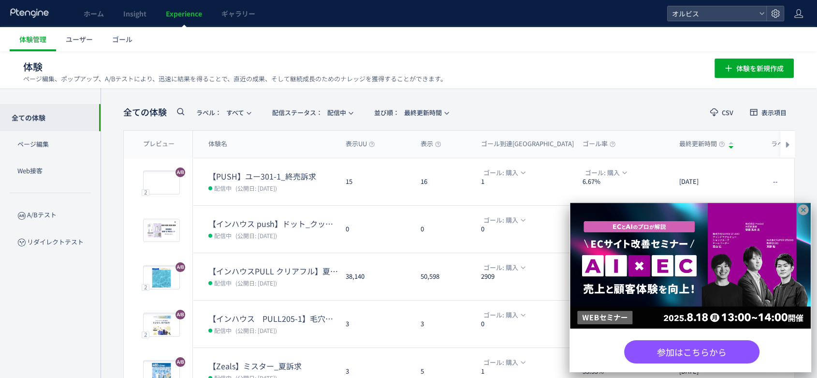
click at [804, 210] on icon at bounding box center [803, 209] width 11 height 11
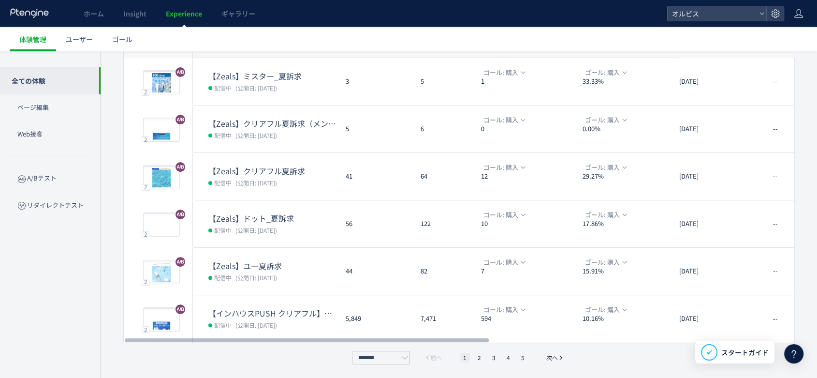
scroll to position [289, 0]
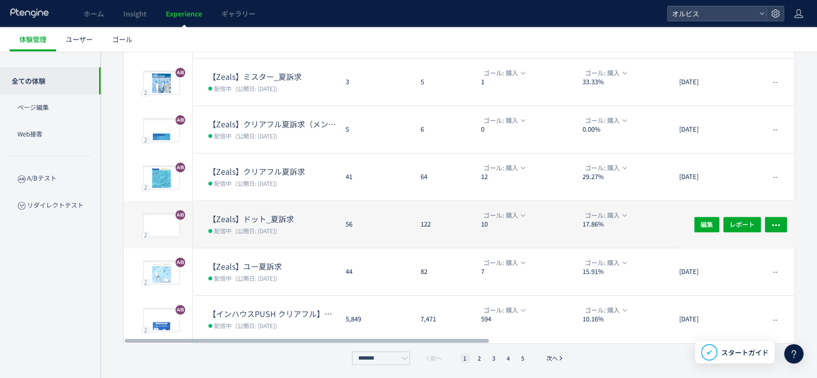
drag, startPoint x: 479, startPoint y: 357, endPoint x: 363, endPoint y: 205, distance: 190.7
click at [489, 358] on li "2" at bounding box center [494, 358] width 10 height 10
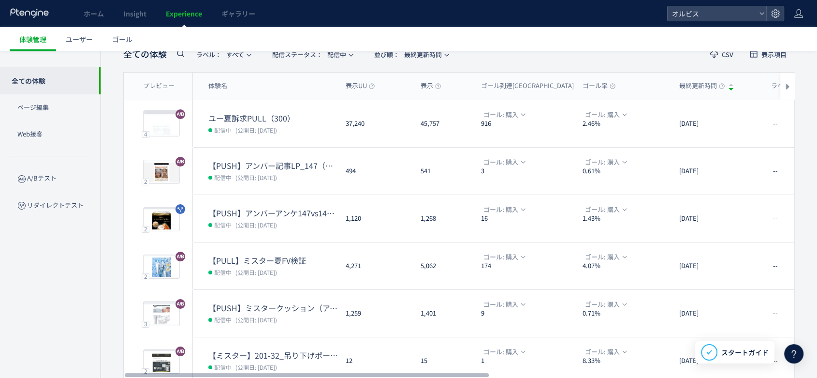
scroll to position [58, 0]
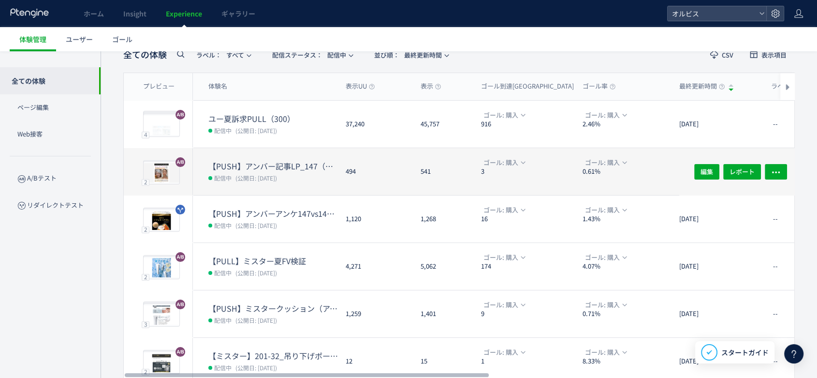
click at [325, 170] on dl "【PUSH】アンバー記事LP_147（口コミありなし） 配信中 (公開日: [DATE])" at bounding box center [273, 177] width 130 height 34
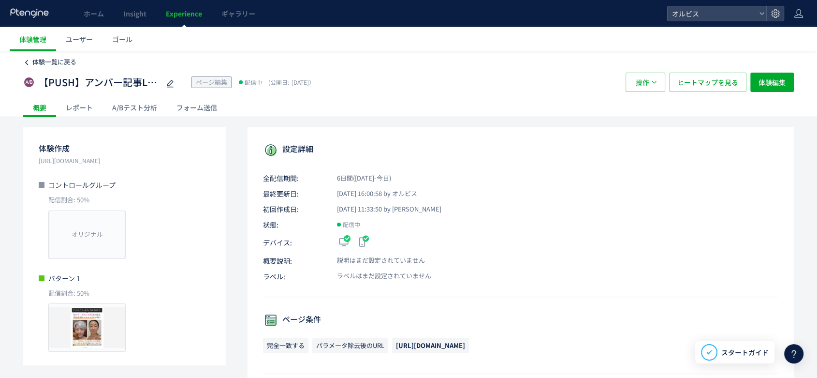
click at [38, 61] on span "体験一覧に戻る" at bounding box center [54, 61] width 44 height 9
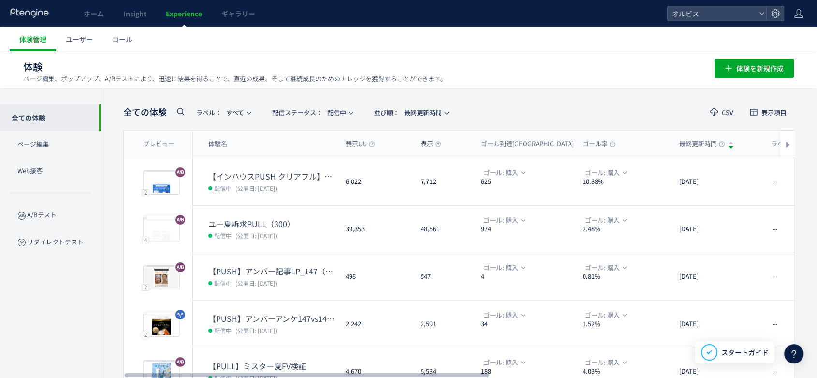
scroll to position [68, 0]
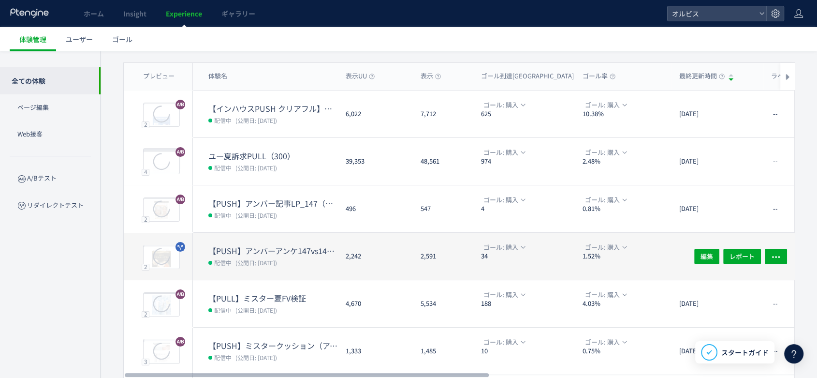
click at [319, 243] on div "【PUSH】アンバーアンケ147vs147-1 配信中 (公開日: [DATE])" at bounding box center [265, 255] width 145 height 47
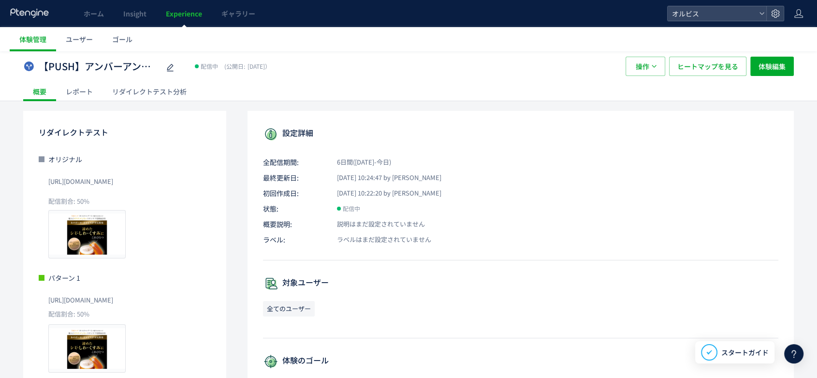
scroll to position [15, 0]
click at [168, 66] on icon at bounding box center [170, 69] width 12 height 12
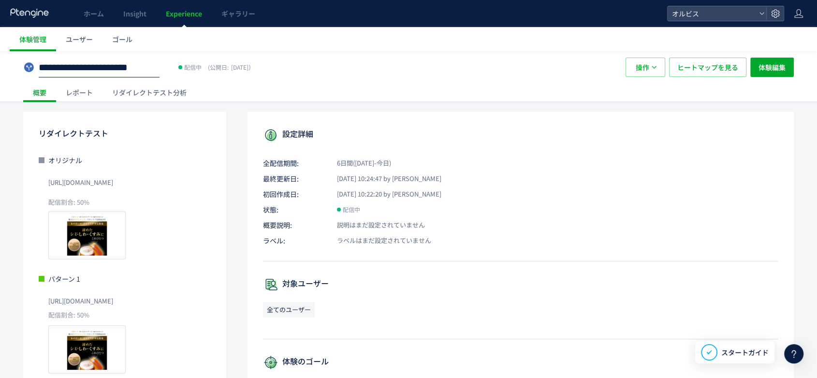
scroll to position [0, 43]
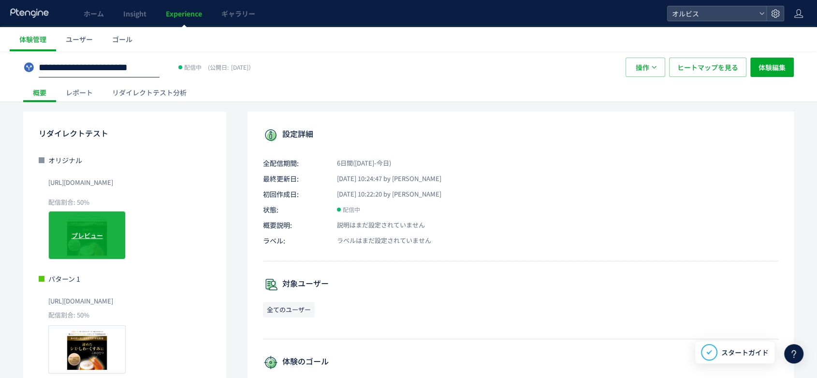
click at [90, 243] on div "プレビュー" at bounding box center [86, 235] width 77 height 48
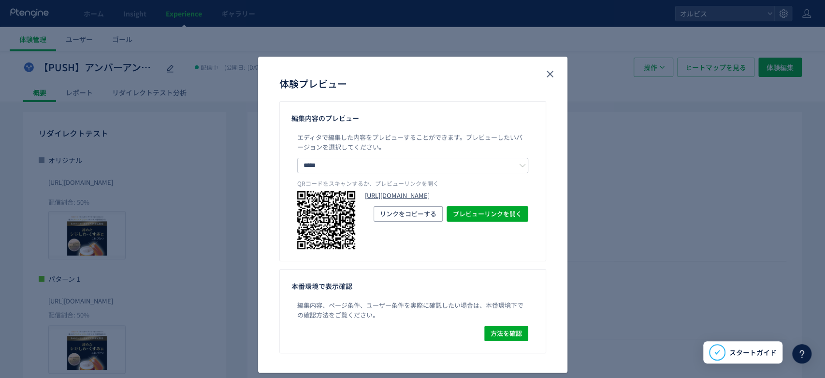
click at [378, 196] on link "[URL][DOMAIN_NAME]" at bounding box center [446, 195] width 163 height 9
click at [547, 76] on icon "close" at bounding box center [550, 74] width 12 height 12
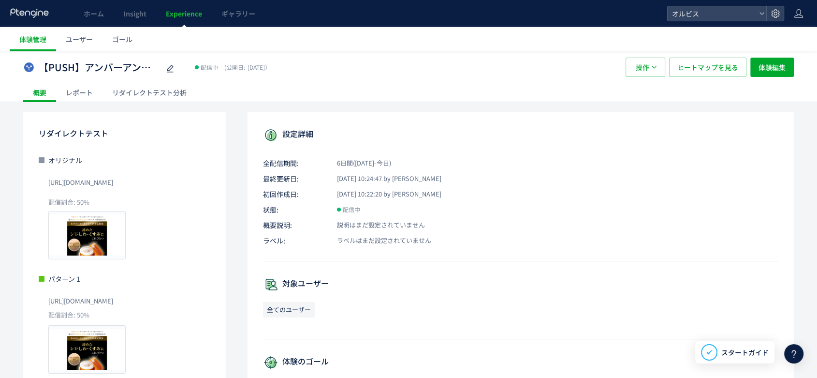
click at [134, 91] on div "リダイレクトテスト分析" at bounding box center [149, 92] width 94 height 19
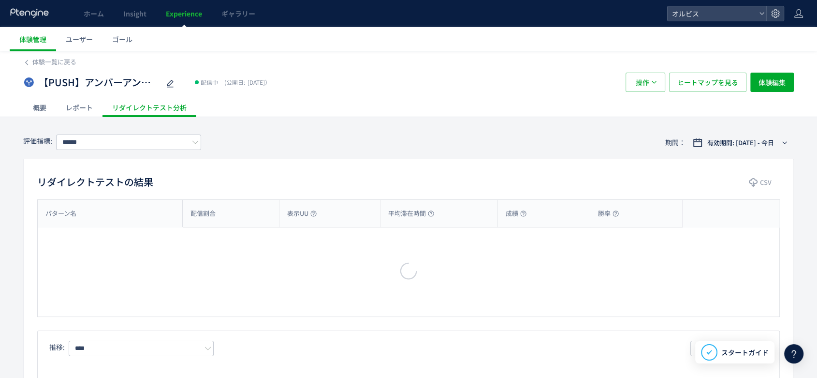
type input "*********"
click at [53, 102] on div "概要" at bounding box center [39, 107] width 33 height 19
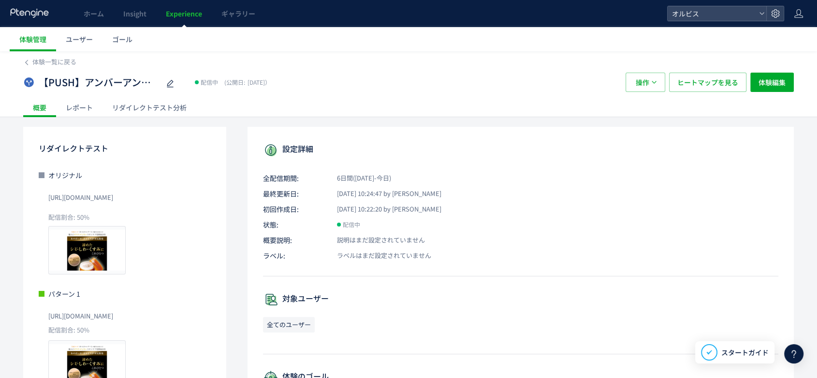
click at [163, 104] on div "リダイレクトテスト分析" at bounding box center [149, 107] width 94 height 19
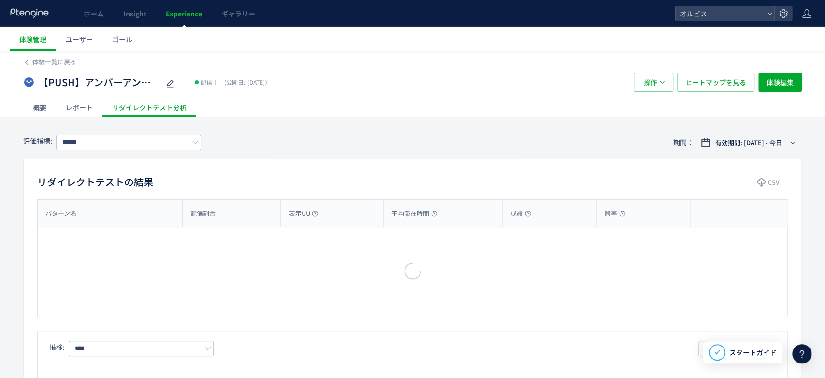
type input "*********"
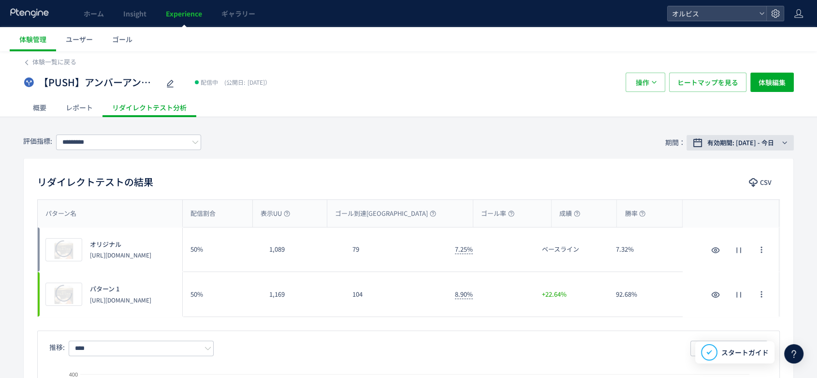
click at [746, 141] on span "有効期間: [DATE] - 今日" at bounding box center [740, 143] width 67 height 10
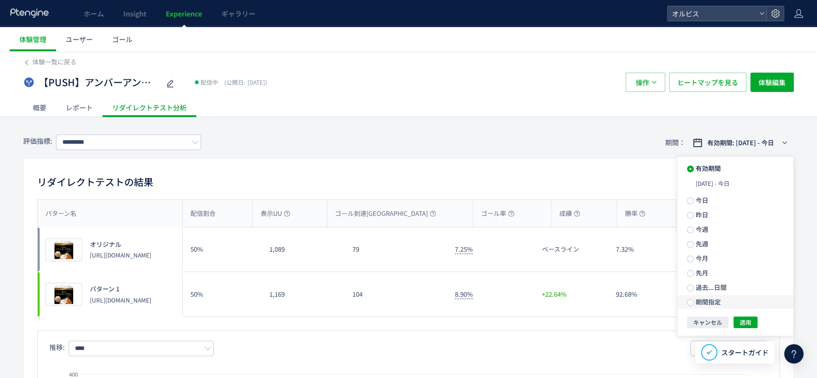
drag, startPoint x: 702, startPoint y: 259, endPoint x: 725, endPoint y: 285, distance: 34.6
click at [702, 259] on span "今月" at bounding box center [701, 257] width 15 height 9
click at [742, 308] on span "適用" at bounding box center [746, 305] width 12 height 12
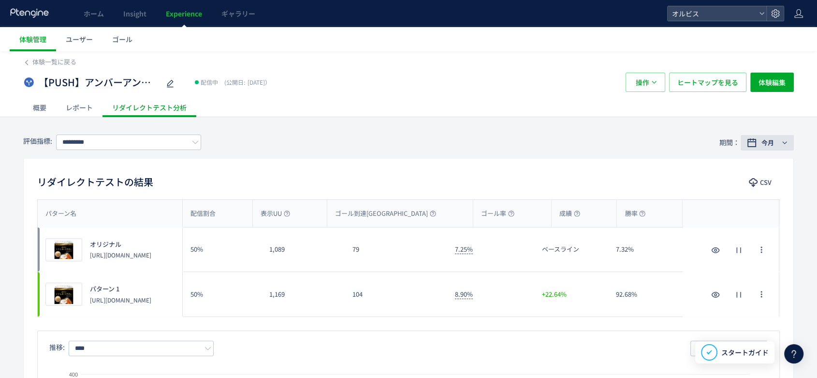
click at [769, 143] on span "今月" at bounding box center [767, 143] width 13 height 10
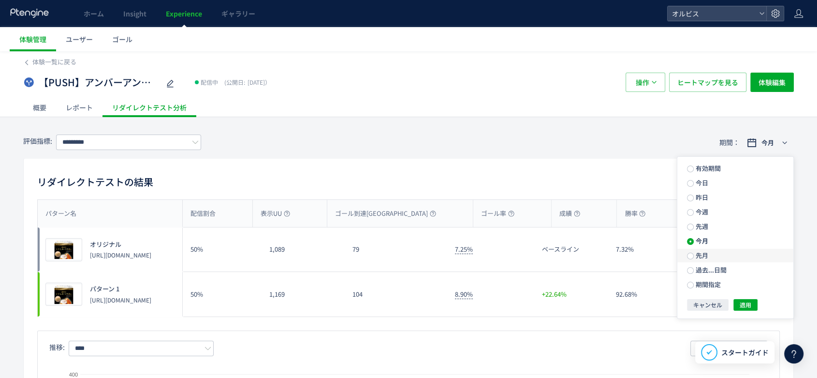
click at [711, 257] on label "先月" at bounding box center [735, 255] width 116 height 14
click at [748, 308] on span "適用" at bounding box center [746, 305] width 12 height 12
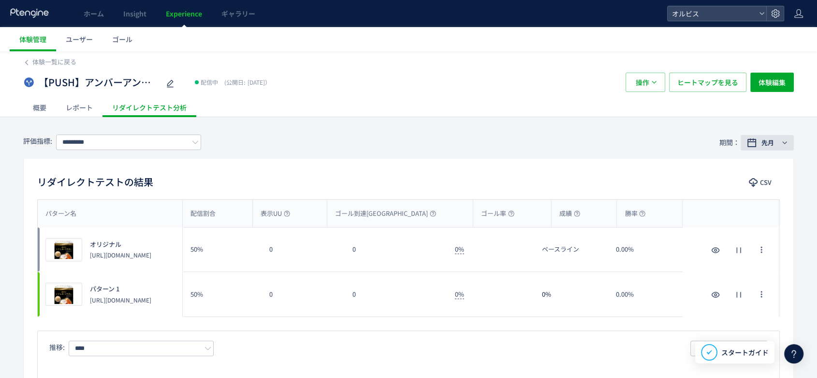
click at [763, 148] on button "先月" at bounding box center [767, 142] width 53 height 15
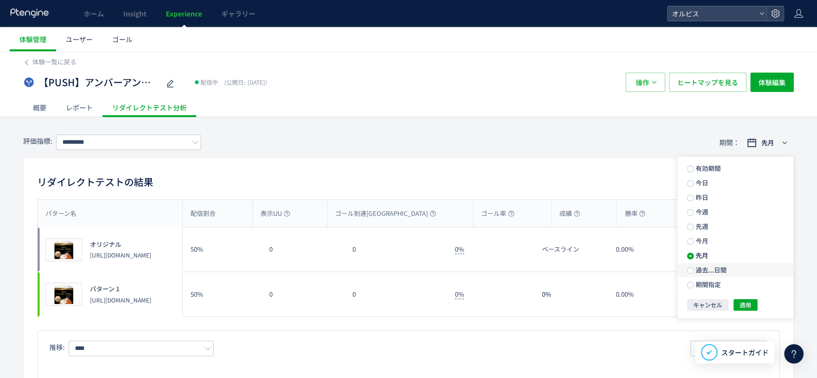
drag, startPoint x: 706, startPoint y: 239, endPoint x: 725, endPoint y: 265, distance: 32.3
click at [706, 240] on span "今月" at bounding box center [701, 240] width 15 height 9
click at [740, 305] on span "適用" at bounding box center [746, 305] width 12 height 12
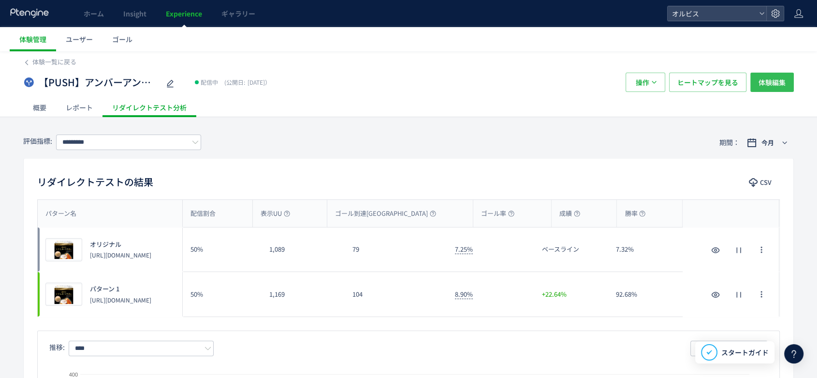
click at [781, 80] on span "体験編集" at bounding box center [771, 82] width 27 height 19
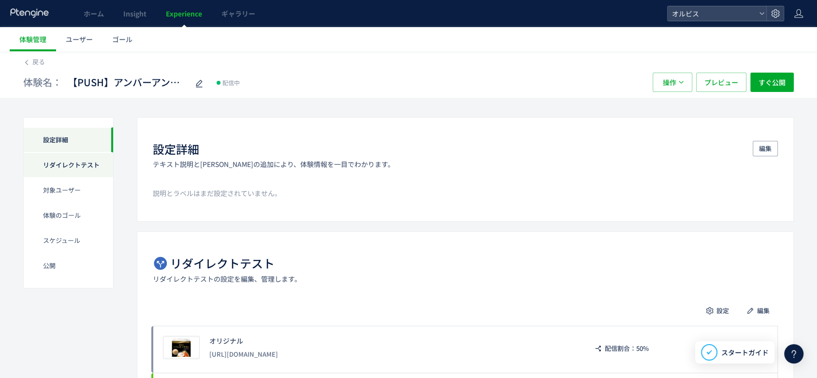
click at [61, 177] on div "リダイレクトテスト" at bounding box center [68, 189] width 89 height 25
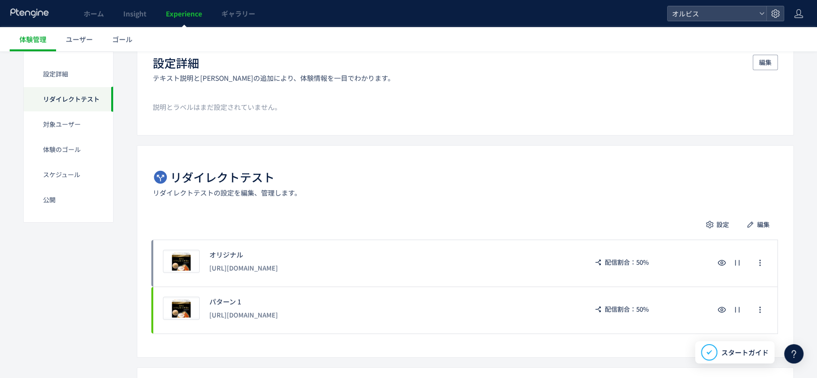
scroll to position [97, 0]
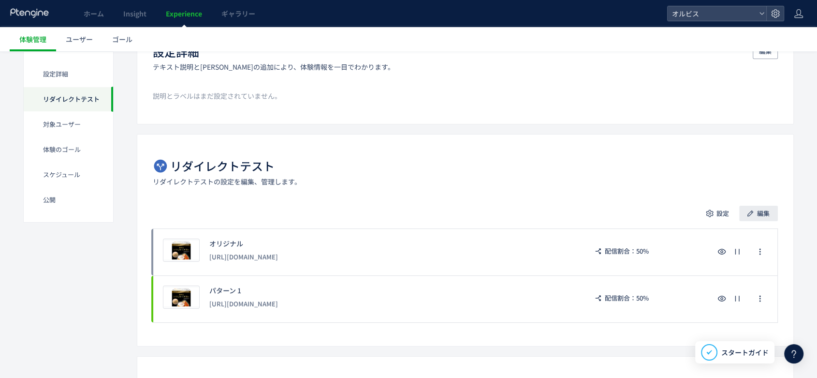
click at [758, 218] on span "編集" at bounding box center [763, 212] width 13 height 15
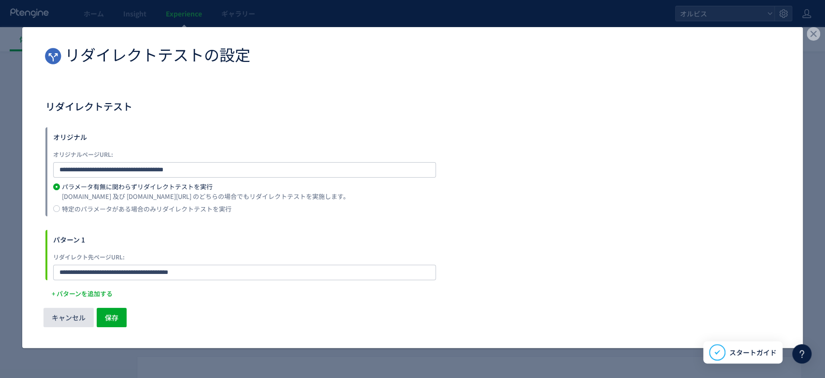
click at [63, 319] on span "キャンセル" at bounding box center [69, 316] width 34 height 19
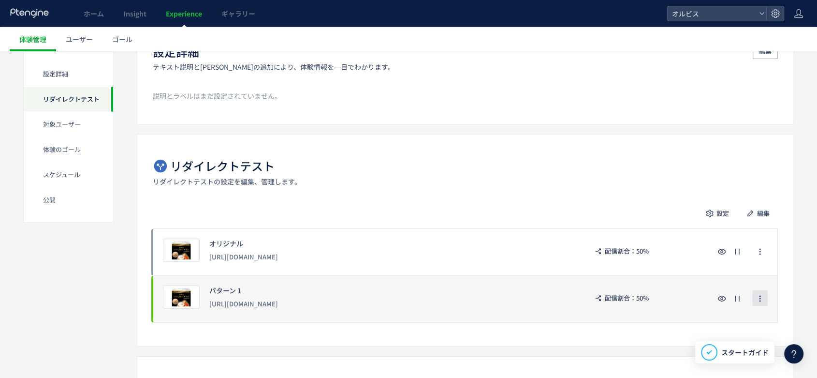
click at [757, 299] on icon "button" at bounding box center [760, 298] width 8 height 8
click at [630, 316] on div "プレビュー パターン 1 [URL][DOMAIN_NAME] 配信割合：50%" at bounding box center [465, 298] width 625 height 47
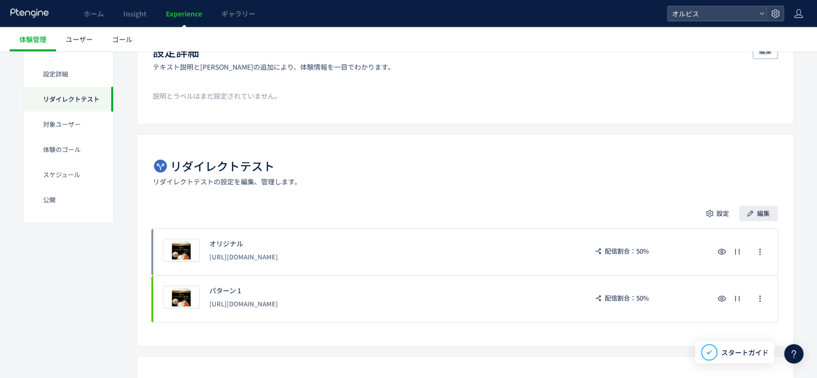
click at [761, 217] on span "編集" at bounding box center [763, 212] width 13 height 15
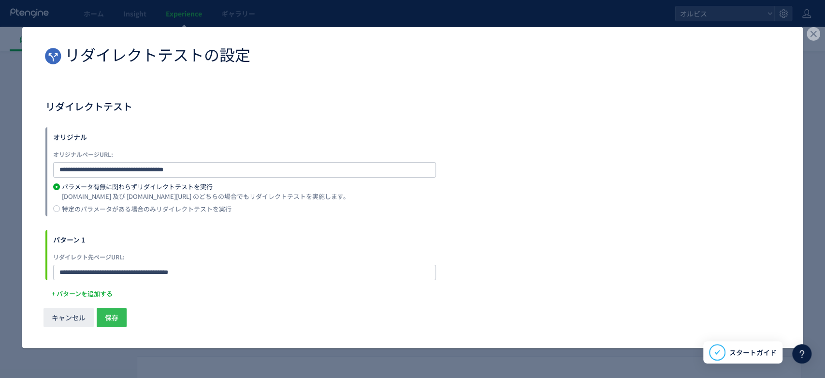
click at [113, 317] on span "保存" at bounding box center [112, 316] width 14 height 19
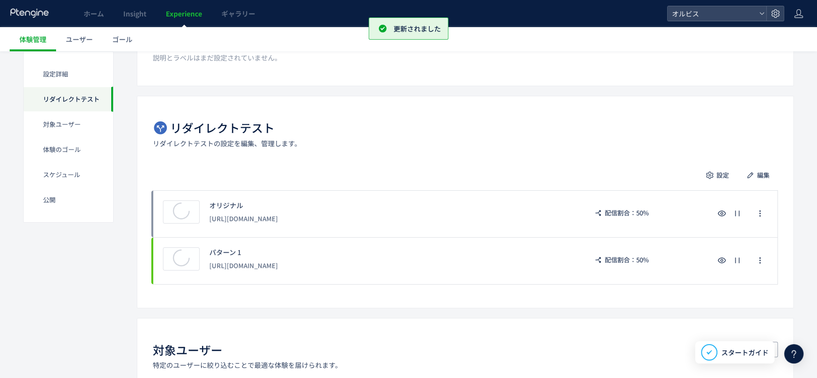
scroll to position [139, 0]
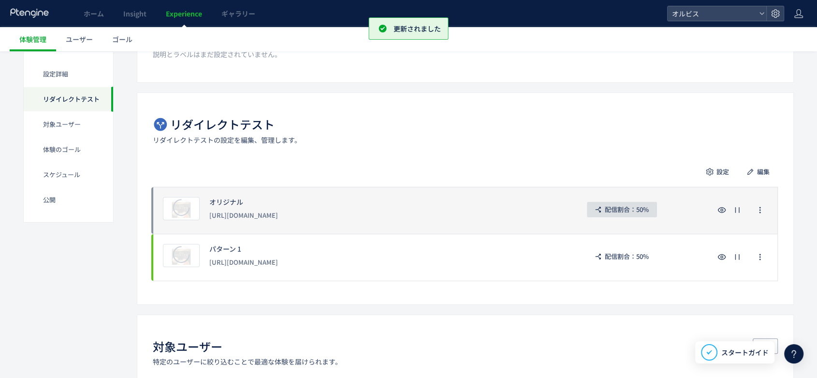
click at [623, 208] on span "配信割合：50%" at bounding box center [627, 209] width 44 height 15
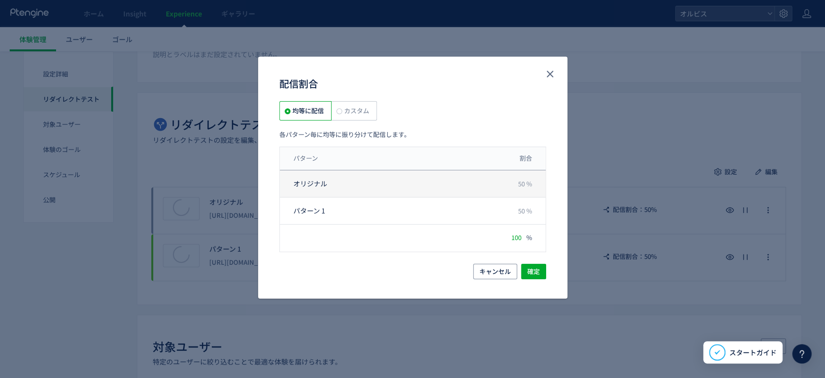
click at [527, 184] on span "50 %" at bounding box center [525, 183] width 14 height 9
click at [523, 184] on span "50 %" at bounding box center [525, 183] width 14 height 9
drag, startPoint x: 523, startPoint y: 183, endPoint x: 479, endPoint y: 169, distance: 45.6
click at [522, 183] on span "50 %" at bounding box center [525, 183] width 14 height 9
click at [357, 108] on span "カスタム" at bounding box center [355, 110] width 27 height 9
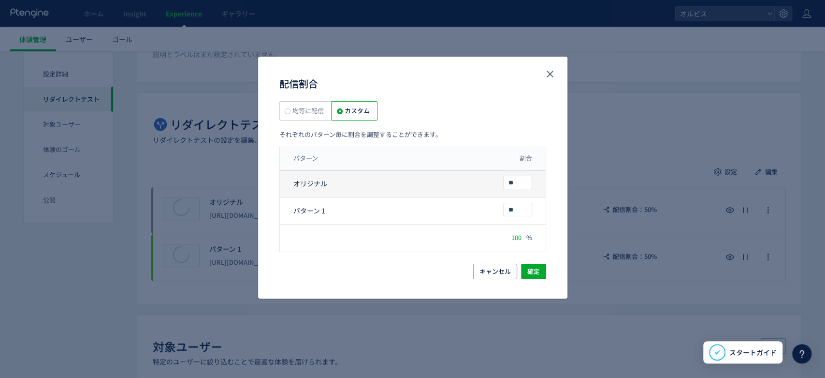
click at [523, 189] on span "**" at bounding box center [517, 182] width 29 height 15
type input "*"
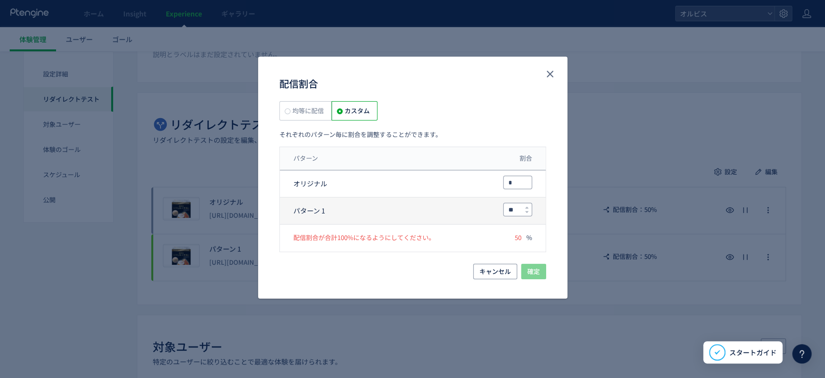
type input "*"
click at [520, 205] on input "**" at bounding box center [518, 209] width 28 height 13
type input "*"
type input "***"
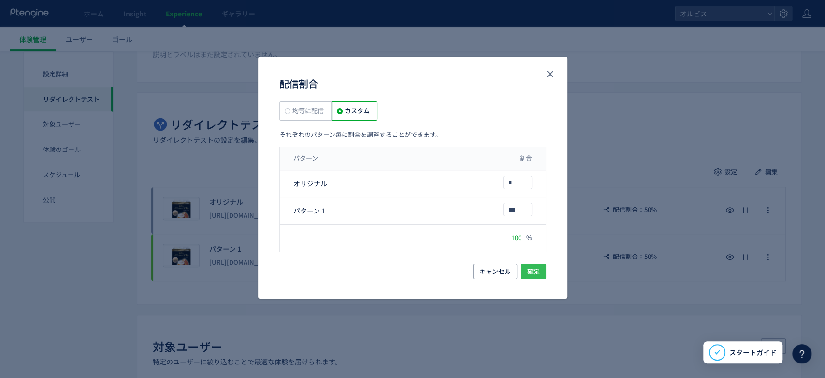
click at [542, 266] on button "確定" at bounding box center [533, 270] width 25 height 15
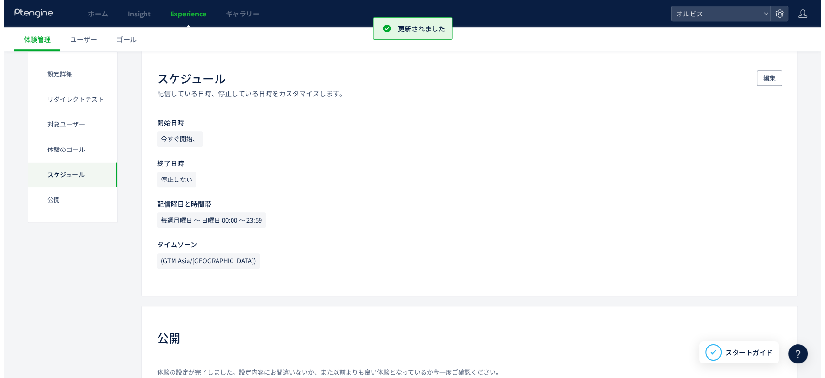
scroll to position [781, 0]
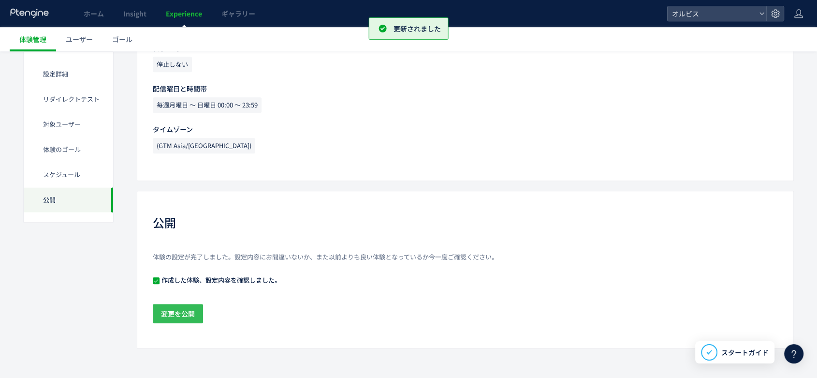
click at [171, 312] on span "変更を公開" at bounding box center [178, 313] width 34 height 19
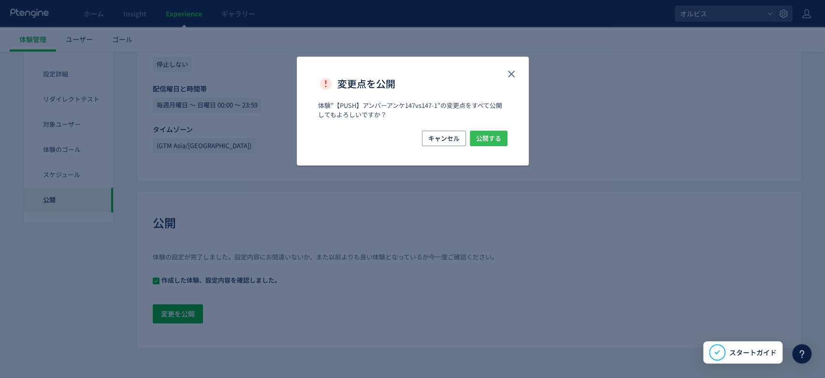
click at [487, 139] on span "公開する" at bounding box center [488, 138] width 25 height 15
